Goal: Find specific page/section: Find specific page/section

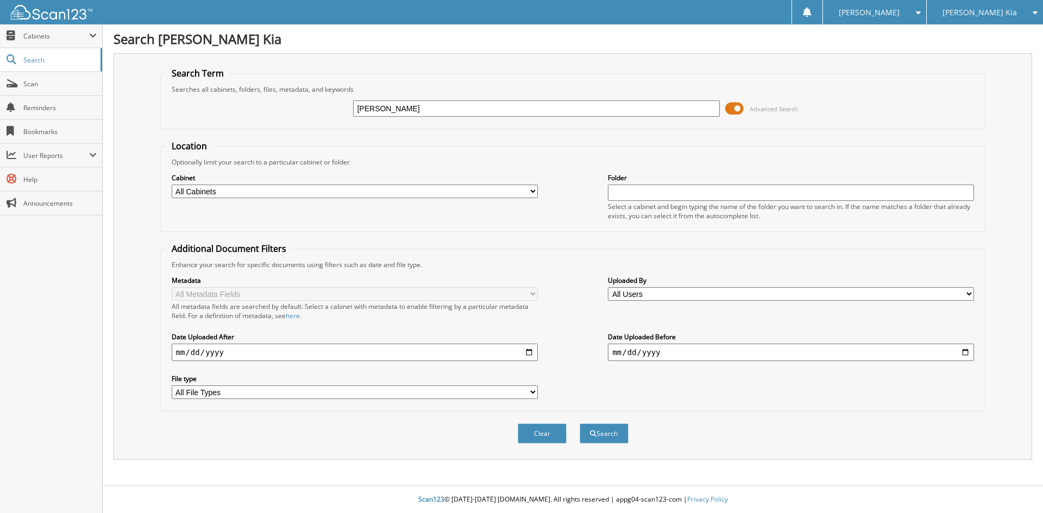
type input "[PERSON_NAME]"
click at [580, 424] on button "Search" at bounding box center [604, 434] width 49 height 20
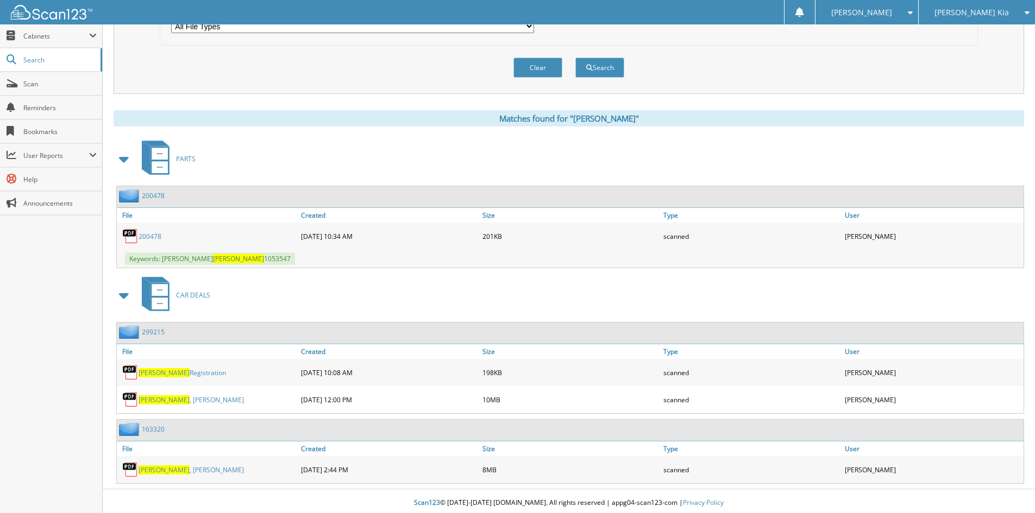
scroll to position [370, 0]
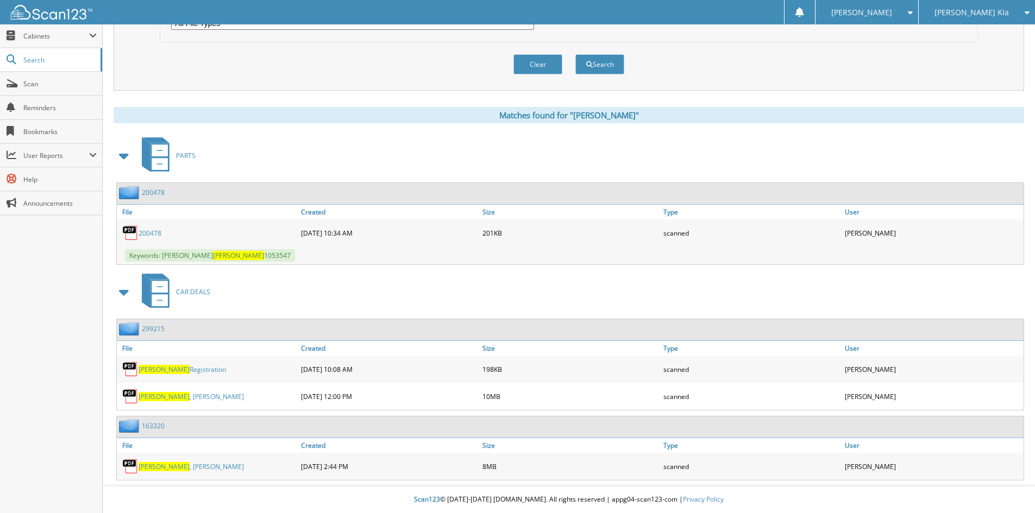
click at [154, 428] on link "163320" at bounding box center [153, 425] width 23 height 9
